Goal: Navigation & Orientation: Find specific page/section

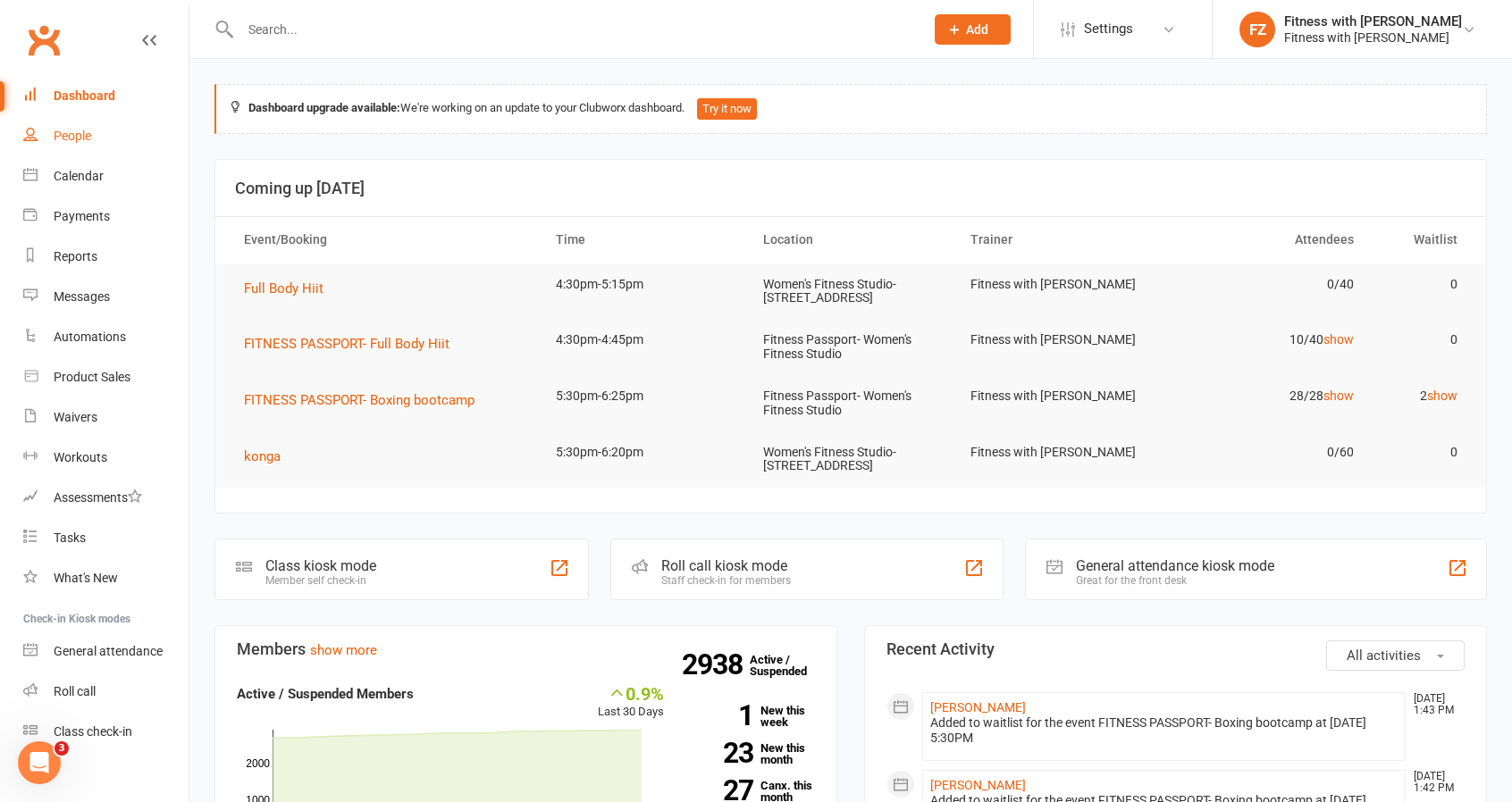
click at [54, 144] on link "People" at bounding box center [106, 136] width 165 height 40
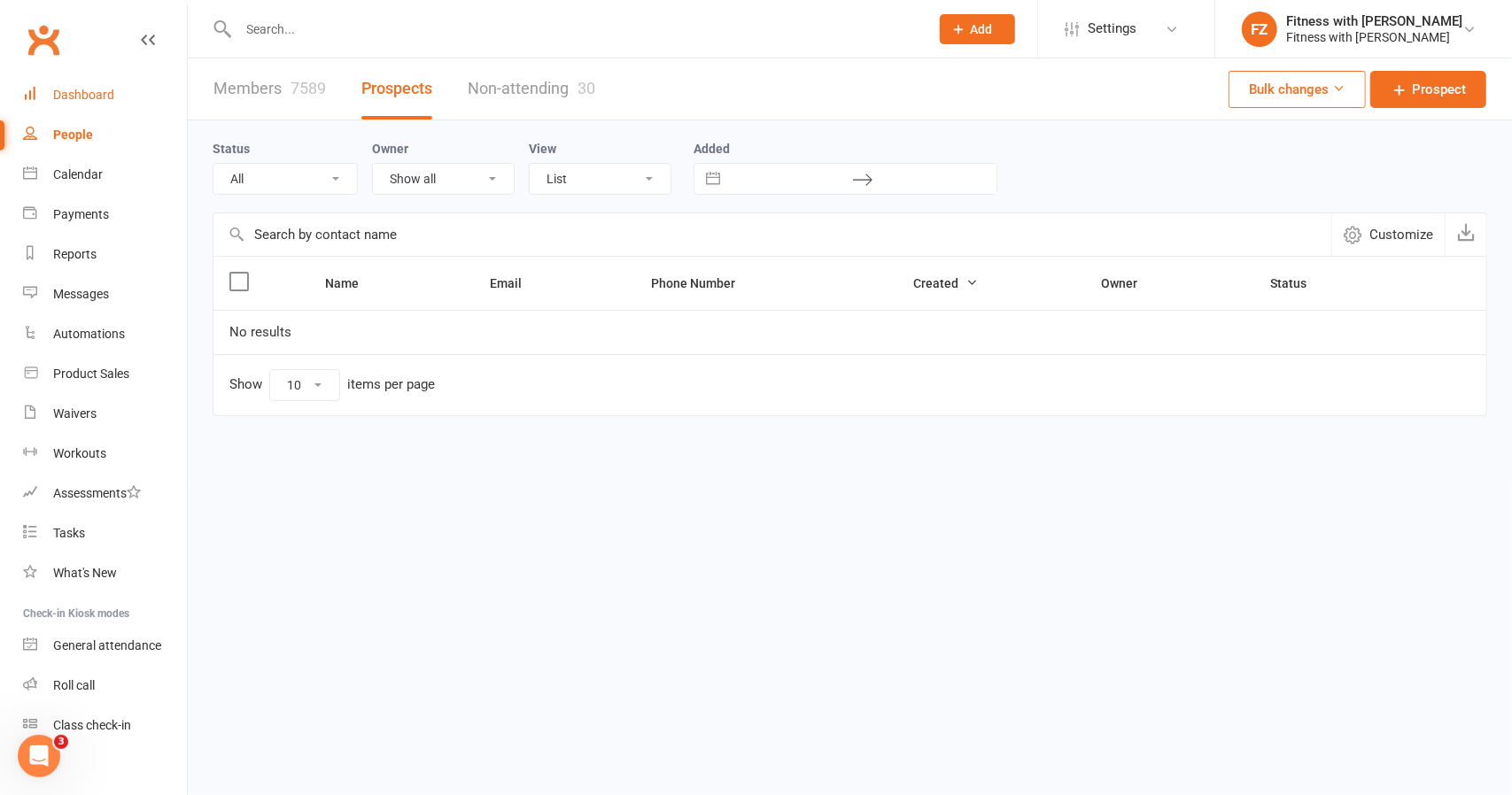
click at [96, 102] on div "Dashboard" at bounding box center [84, 95] width 61 height 14
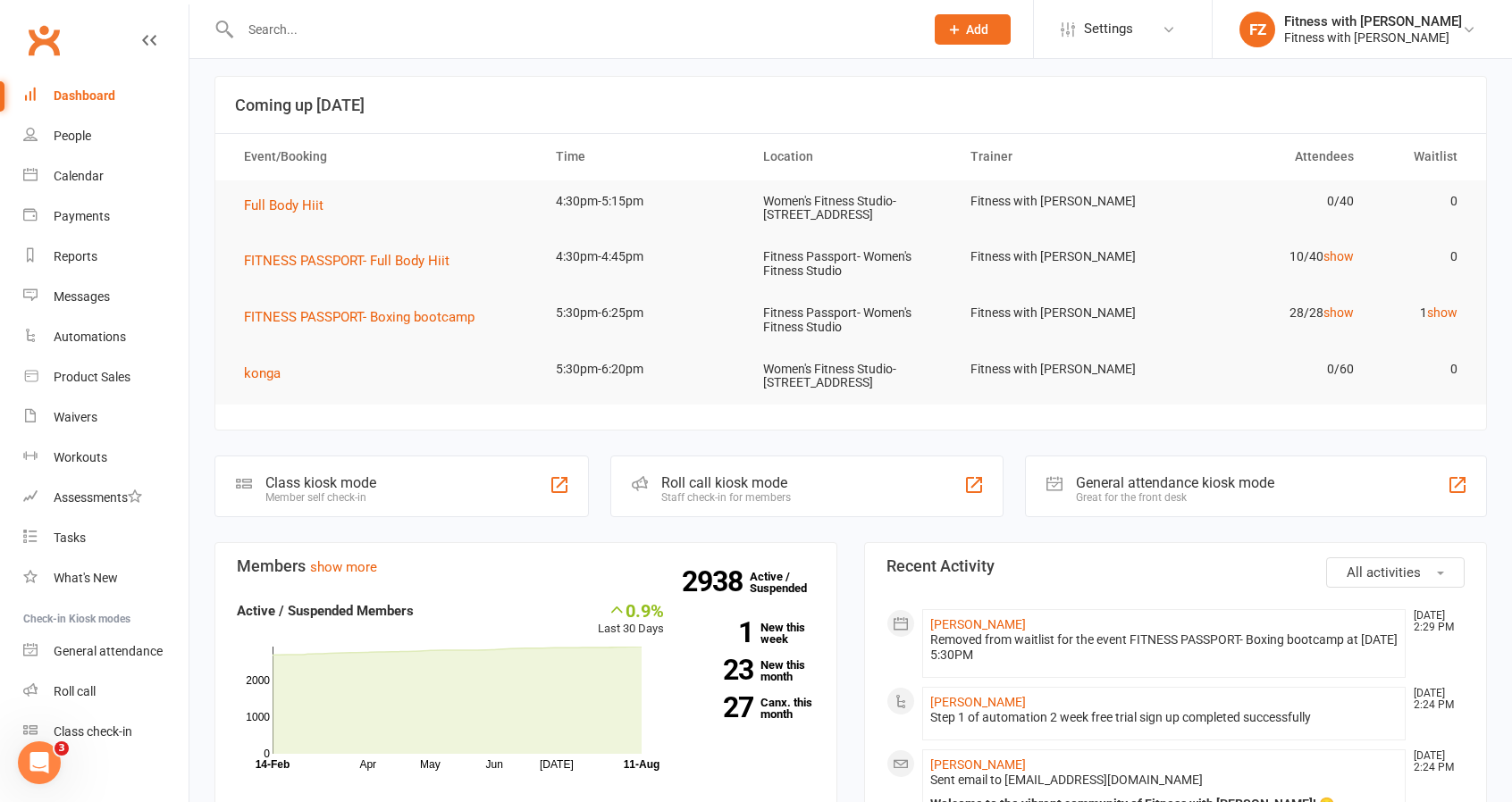
scroll to position [178, 0]
